Goal: Navigation & Orientation: Go to known website

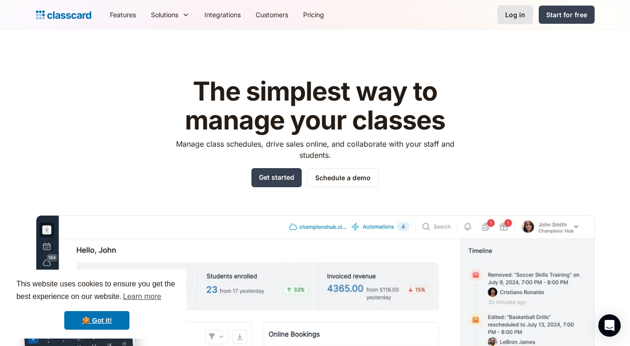
click at [512, 14] on div "Log in" at bounding box center [515, 15] width 20 height 10
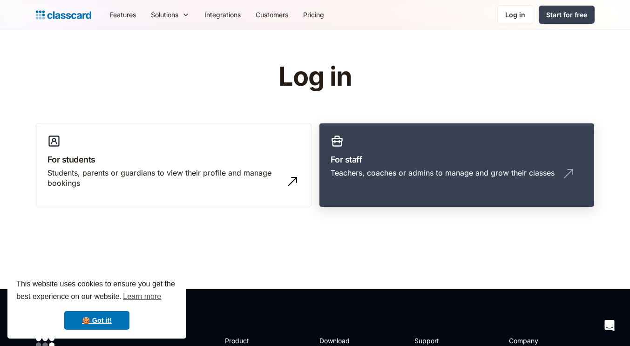
click at [433, 176] on div "Teachers, coaches or admins to manage and grow their classes" at bounding box center [442, 173] width 224 height 10
